Goal: Use online tool/utility: Utilize a website feature to perform a specific function

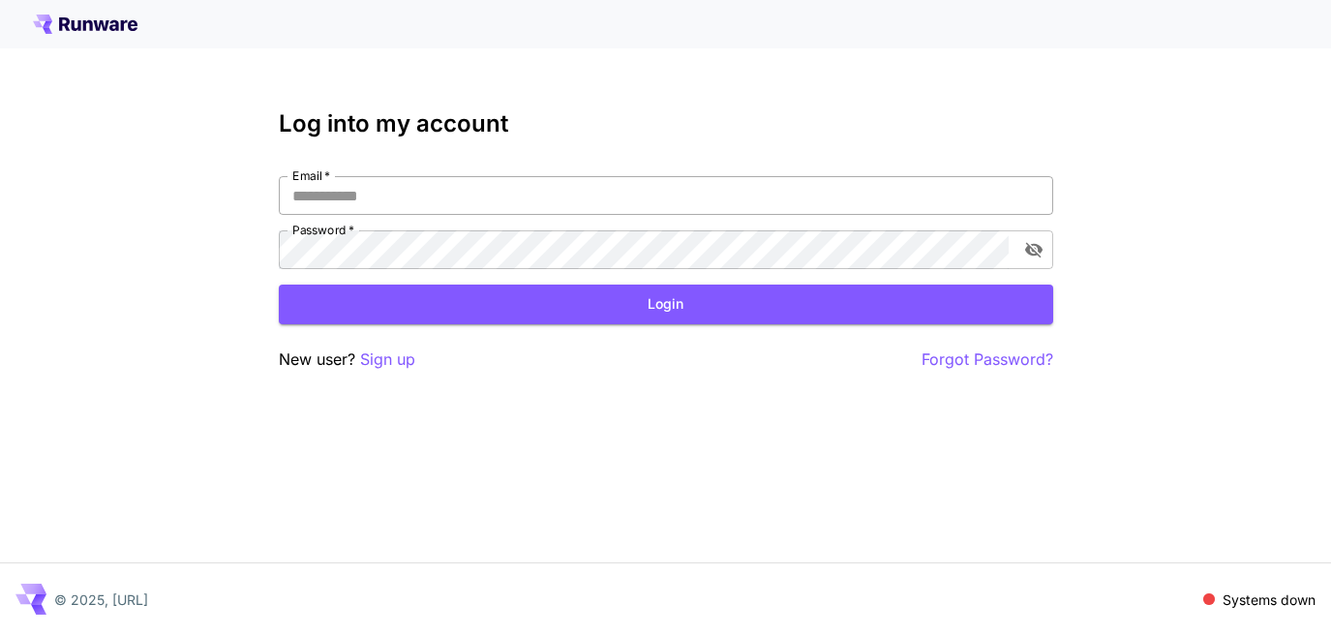
click at [744, 197] on input "Email   *" at bounding box center [666, 195] width 775 height 39
type input "**********"
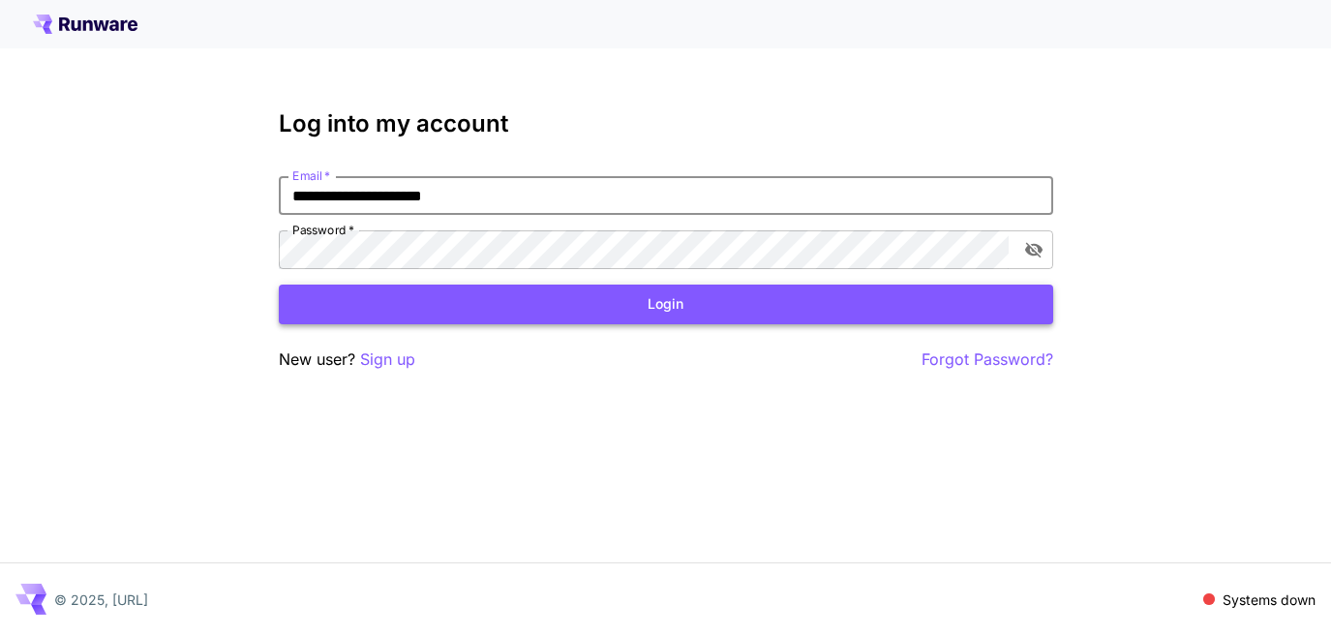
click at [610, 310] on button "Login" at bounding box center [666, 305] width 775 height 40
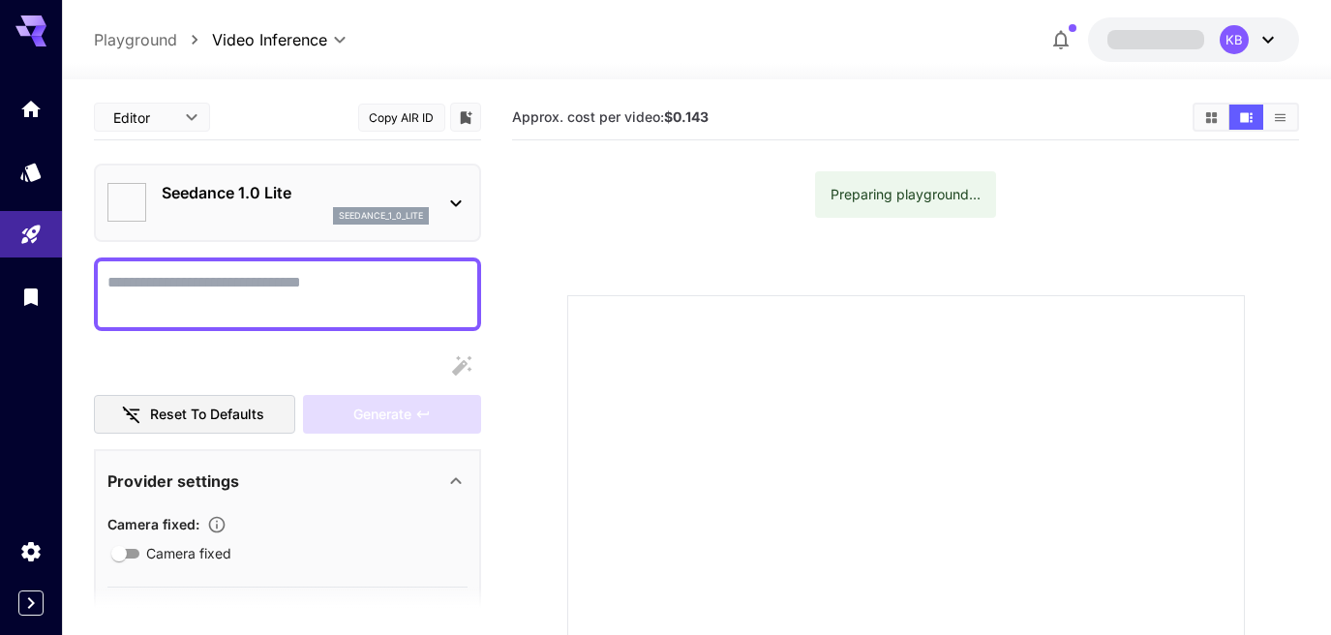
type input "*"
type input "**"
type textarea "**********"
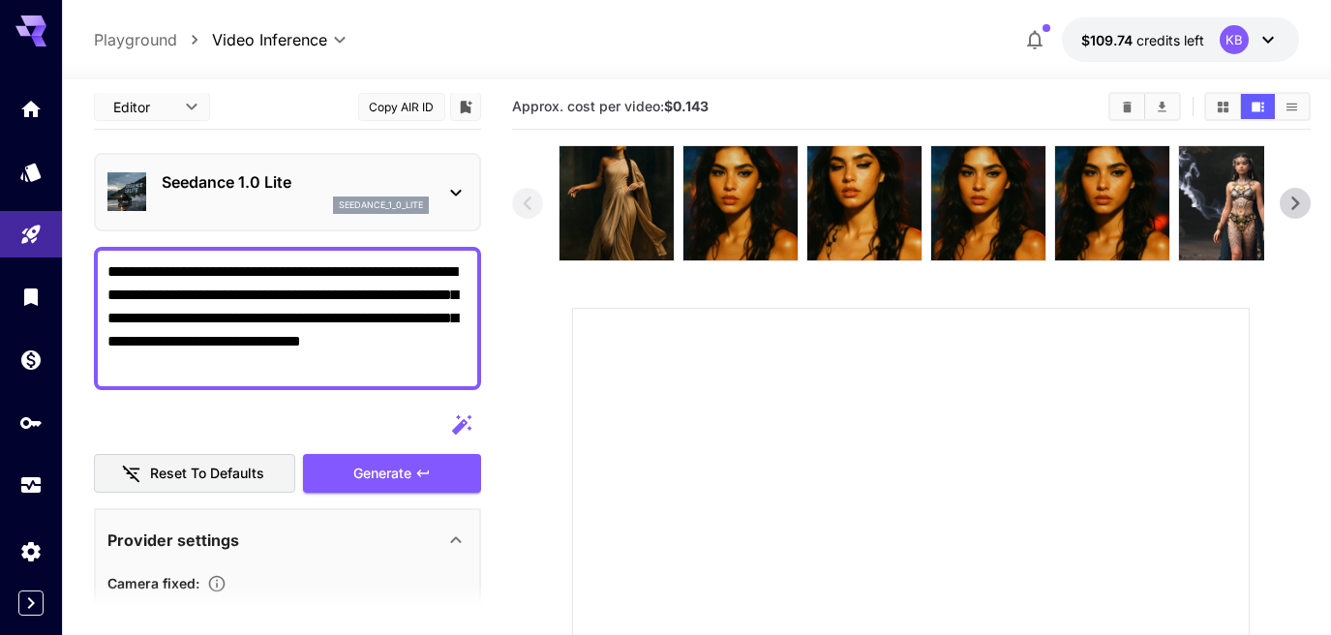
scroll to position [13, 0]
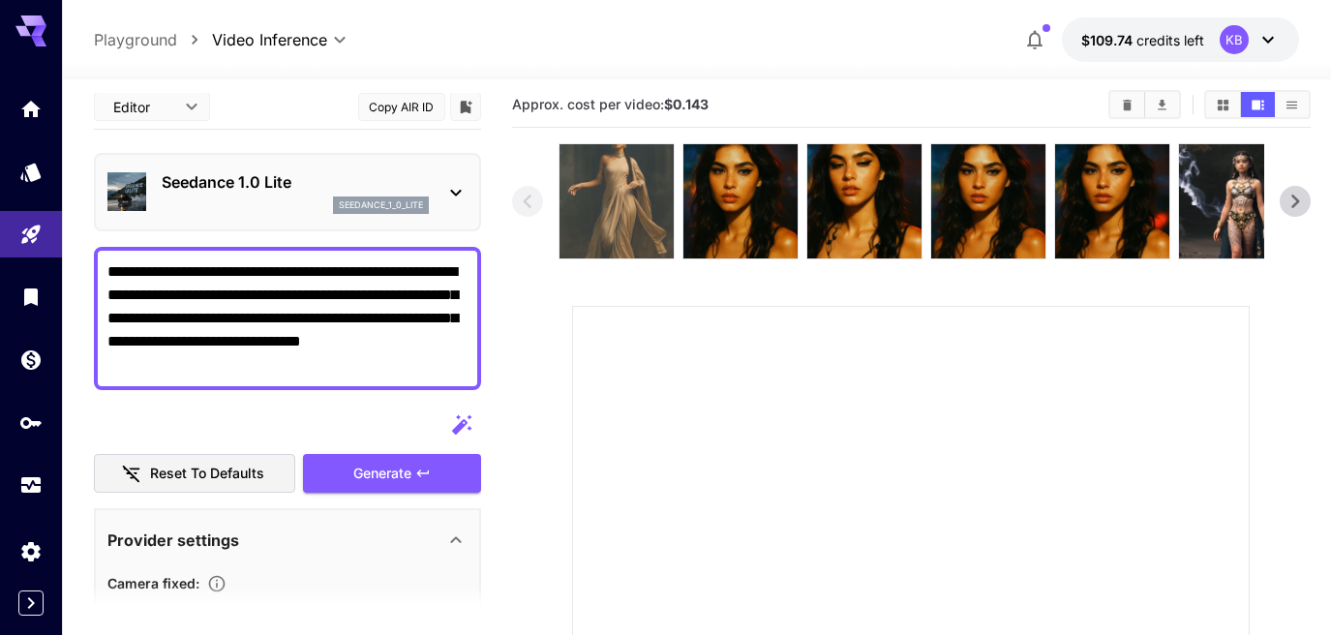
click at [606, 239] on img at bounding box center [617, 201] width 114 height 114
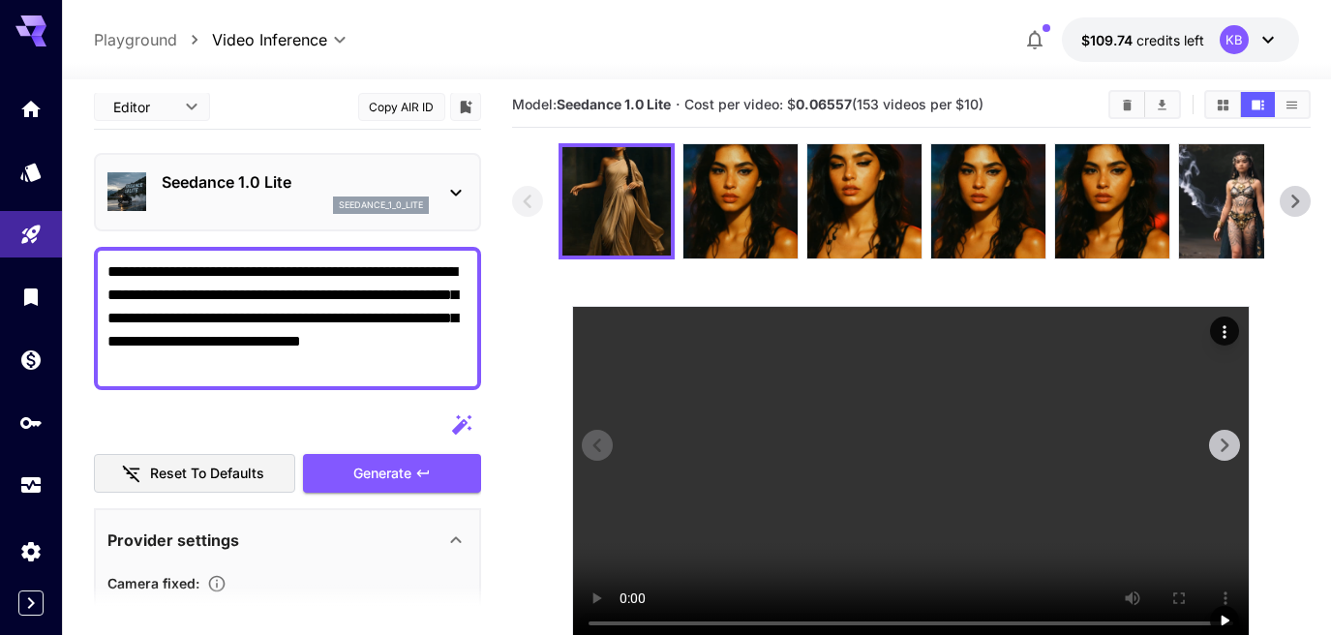
click at [751, 402] on video at bounding box center [911, 476] width 676 height 338
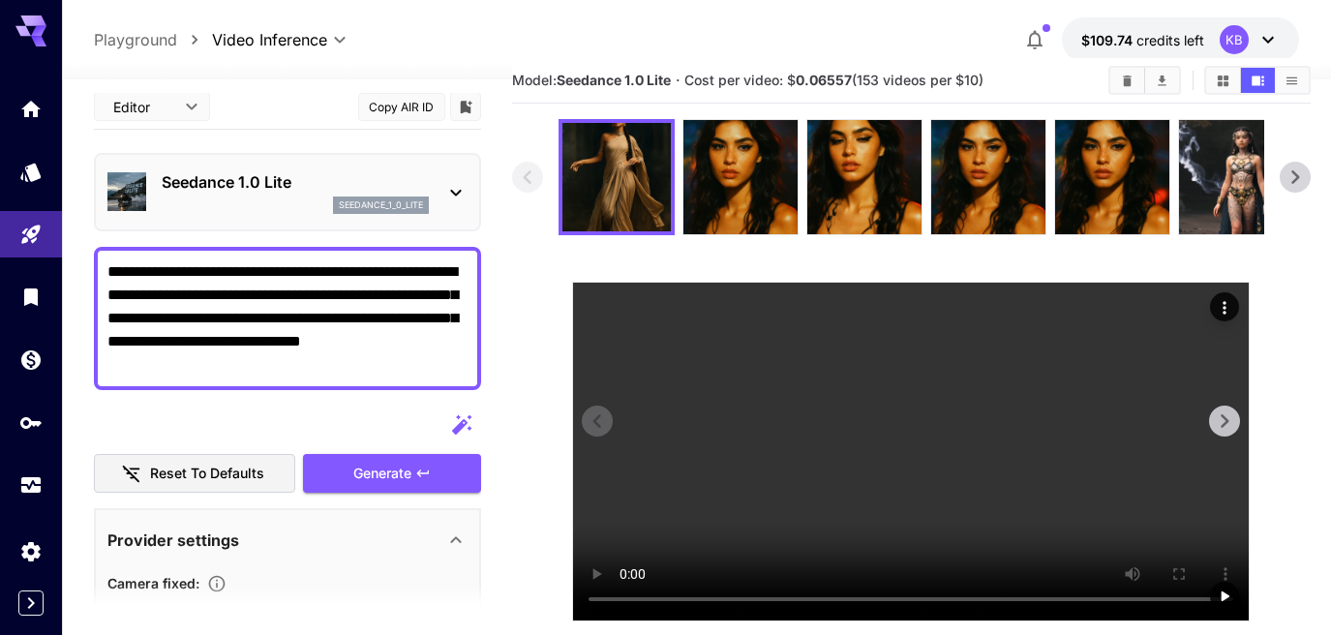
scroll to position [0, 0]
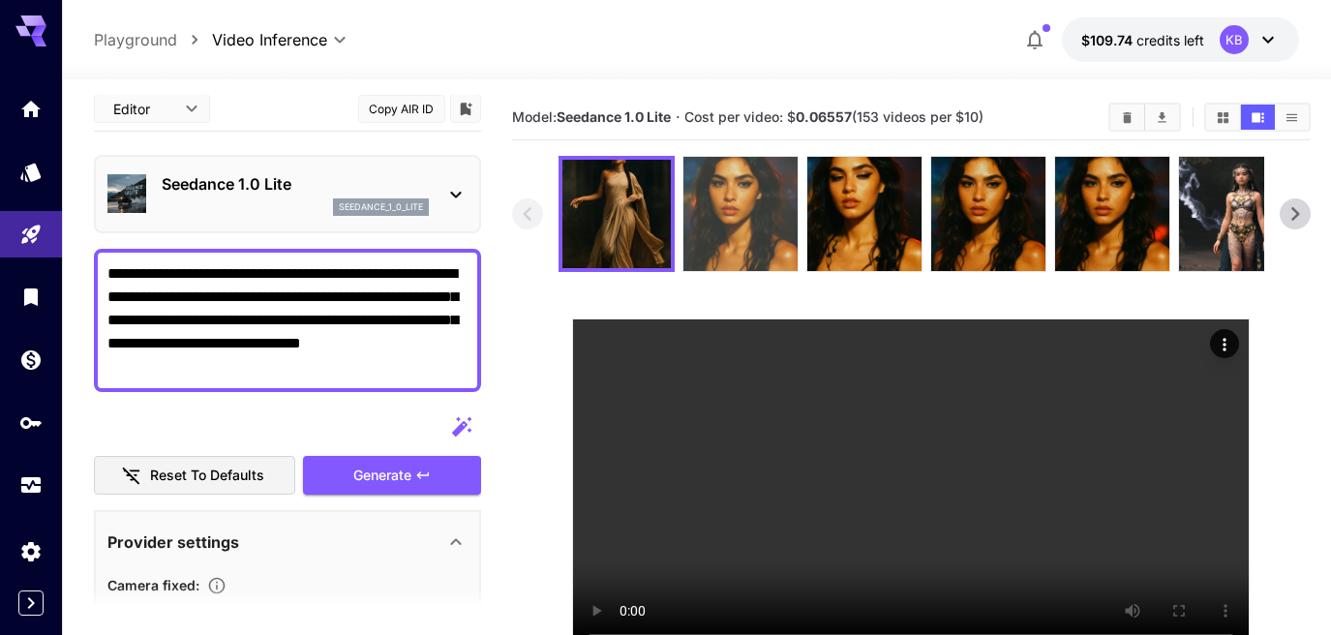
click at [760, 166] on img at bounding box center [741, 214] width 114 height 114
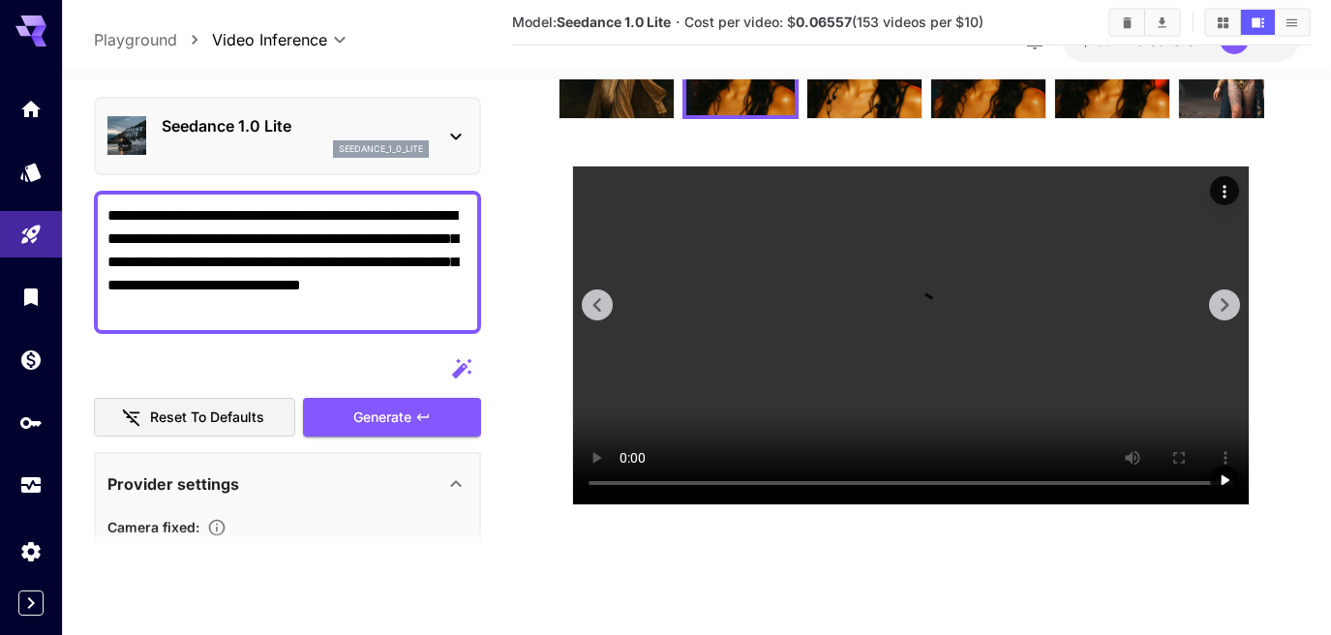
scroll to position [346, 0]
click at [799, 367] on video at bounding box center [911, 336] width 676 height 338
click at [793, 338] on video at bounding box center [911, 336] width 676 height 338
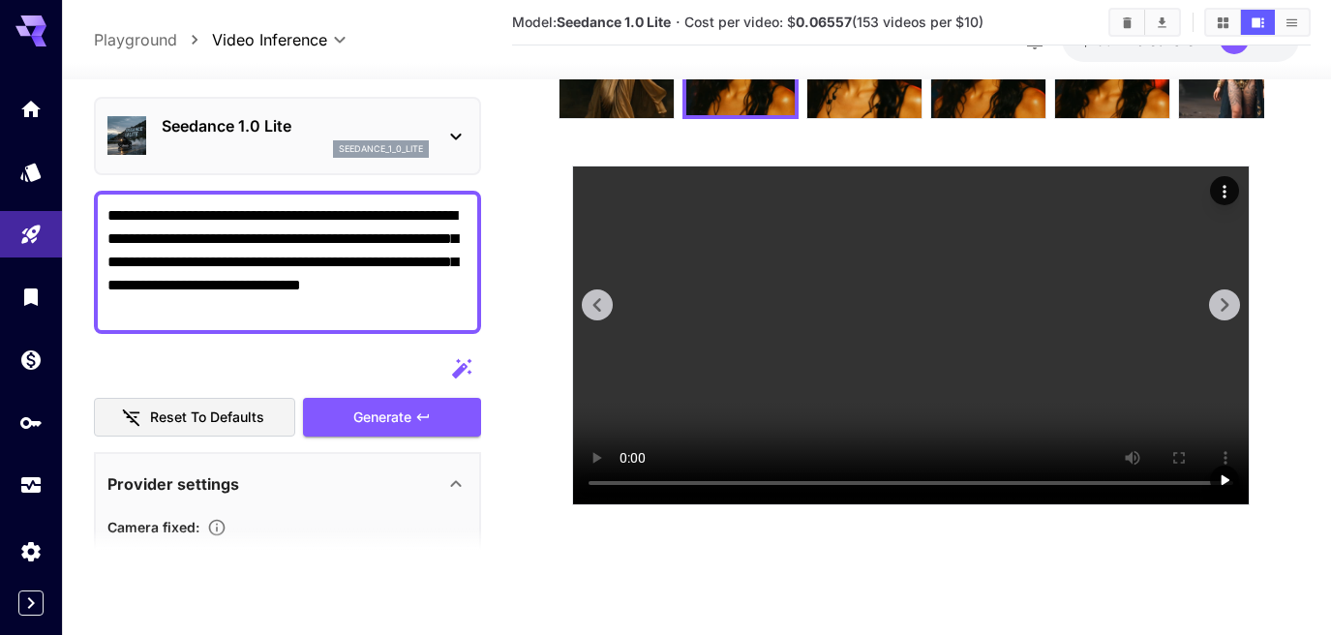
click at [793, 338] on video at bounding box center [911, 336] width 676 height 338
click at [737, 335] on video at bounding box center [911, 336] width 676 height 338
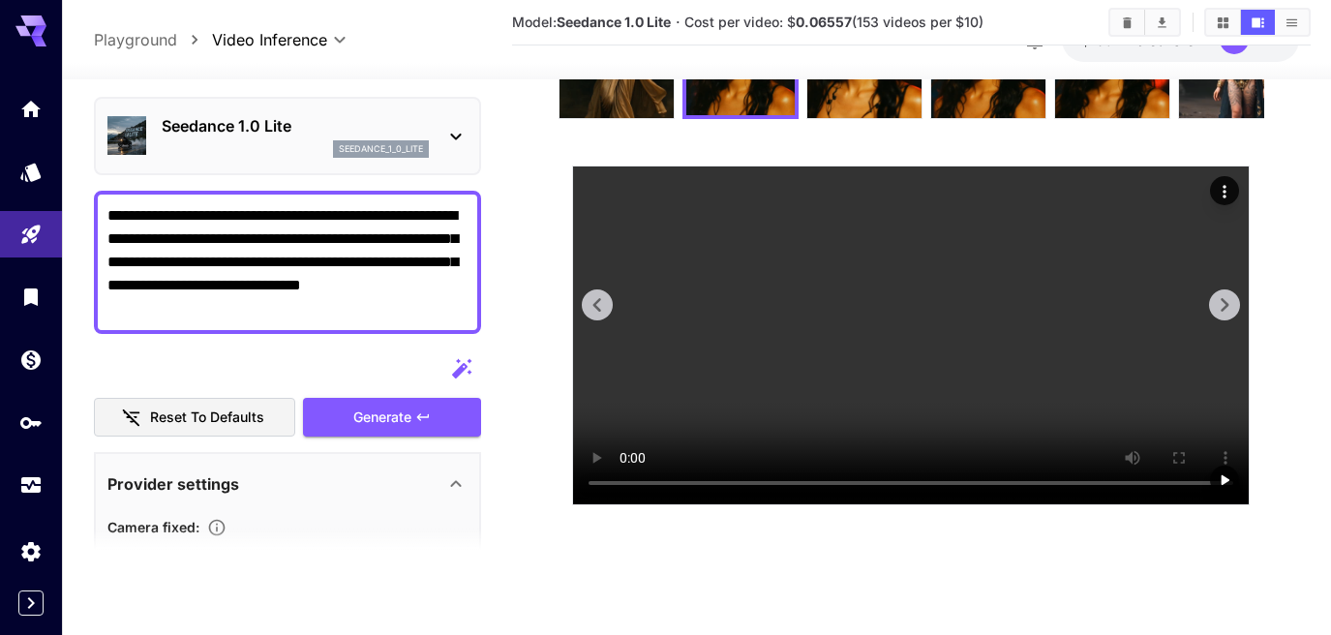
click at [737, 336] on video at bounding box center [911, 336] width 676 height 338
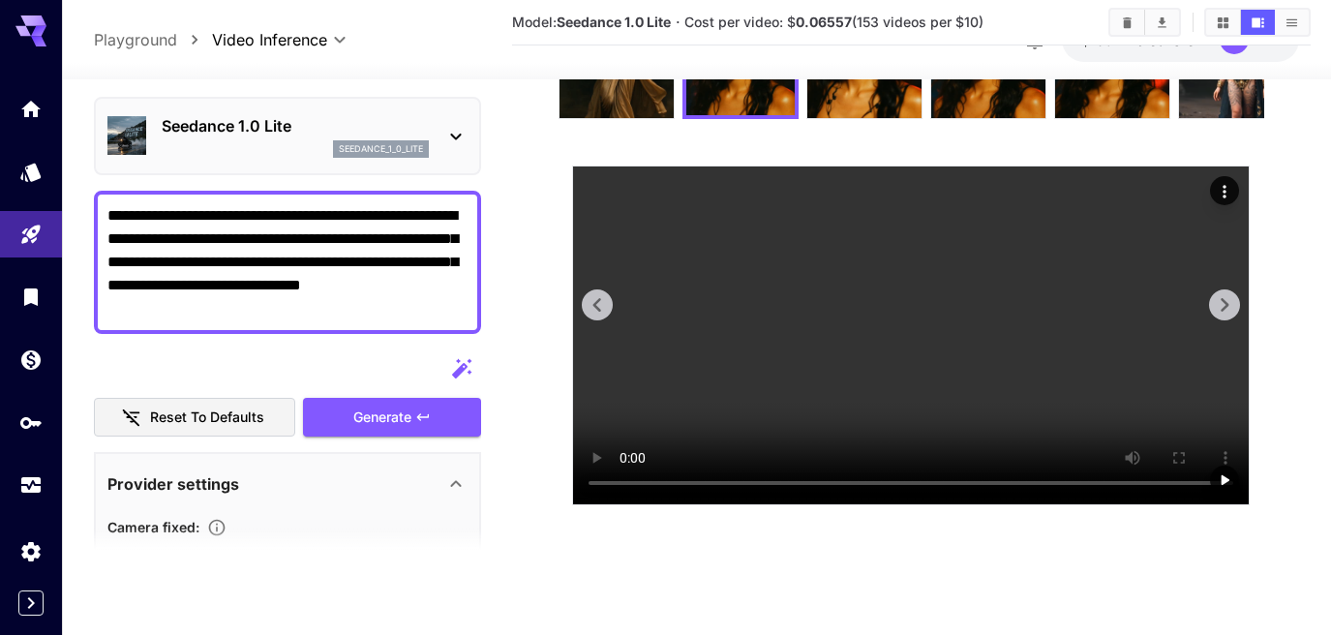
scroll to position [308, 0]
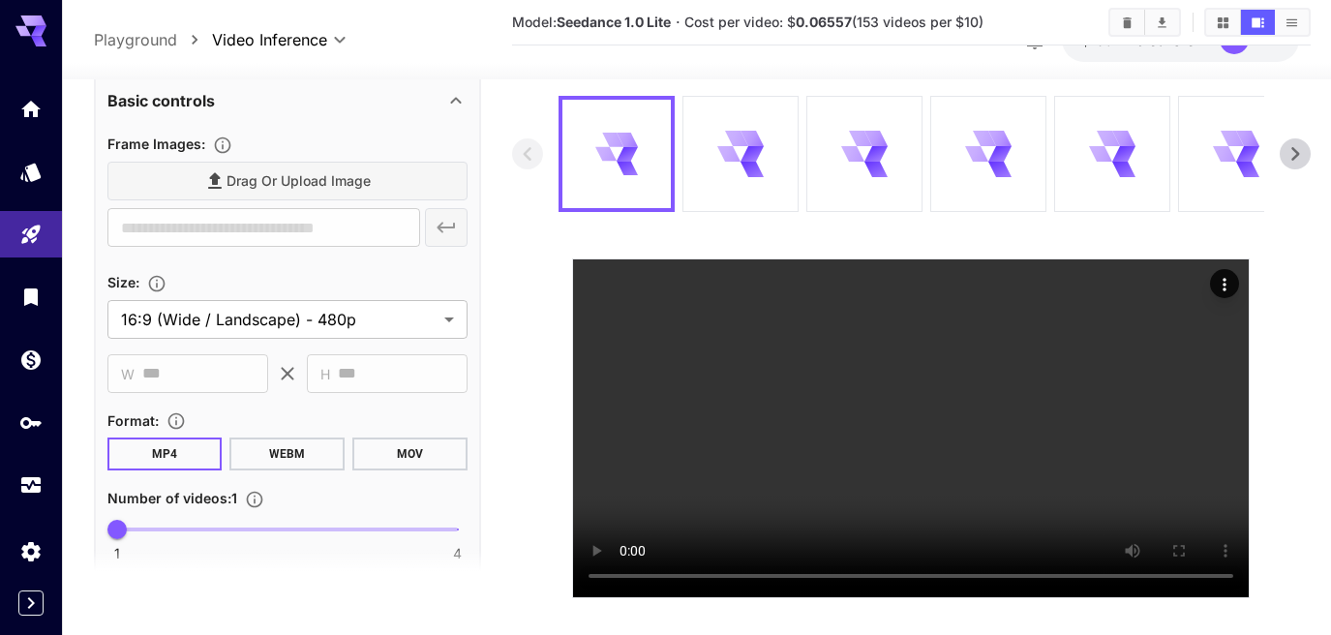
scroll to position [153, 0]
